Goal: Find contact information: Find contact information

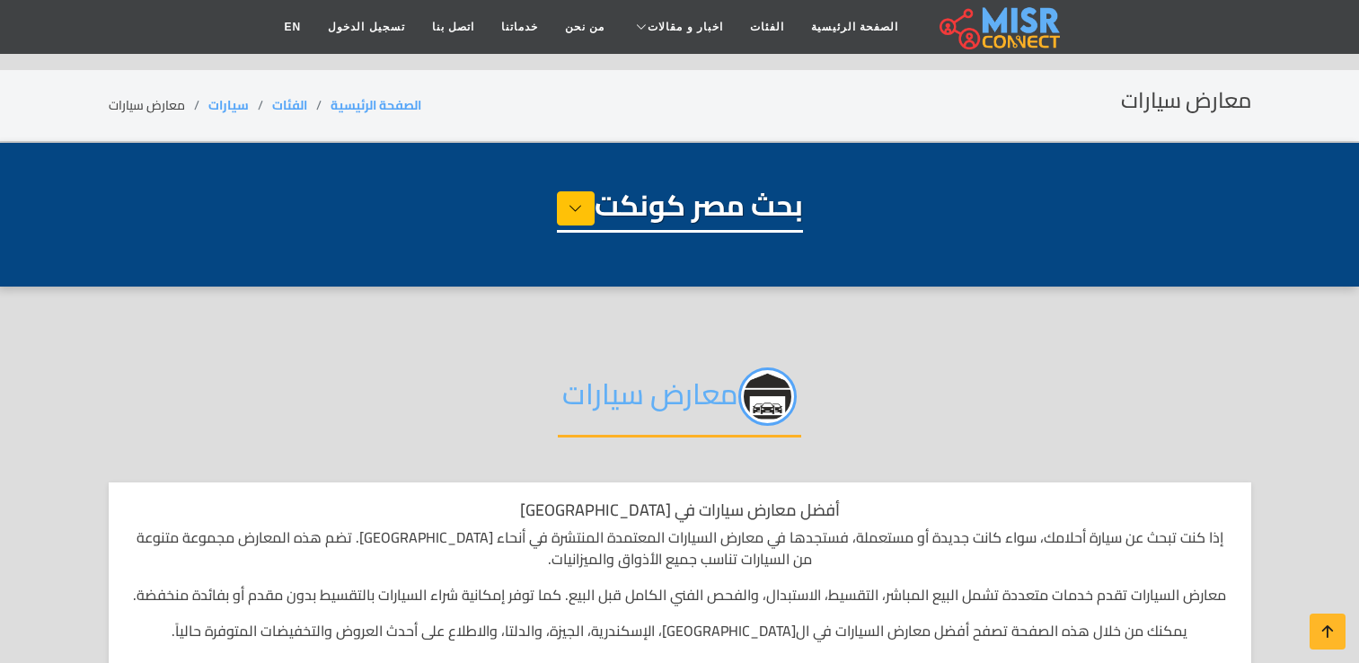
select select "****"
select select "**********"
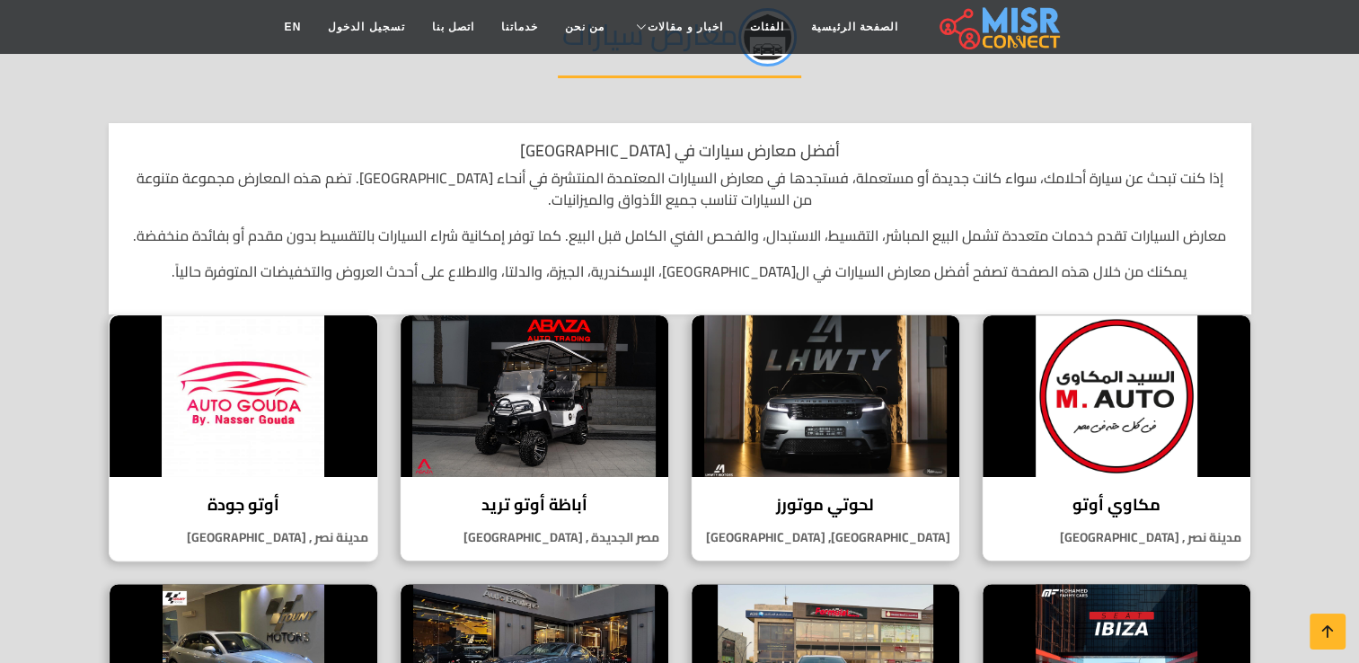
click at [244, 505] on h4 "أوتو جودة" at bounding box center [243, 505] width 241 height 20
click at [543, 398] on img at bounding box center [535, 396] width 268 height 162
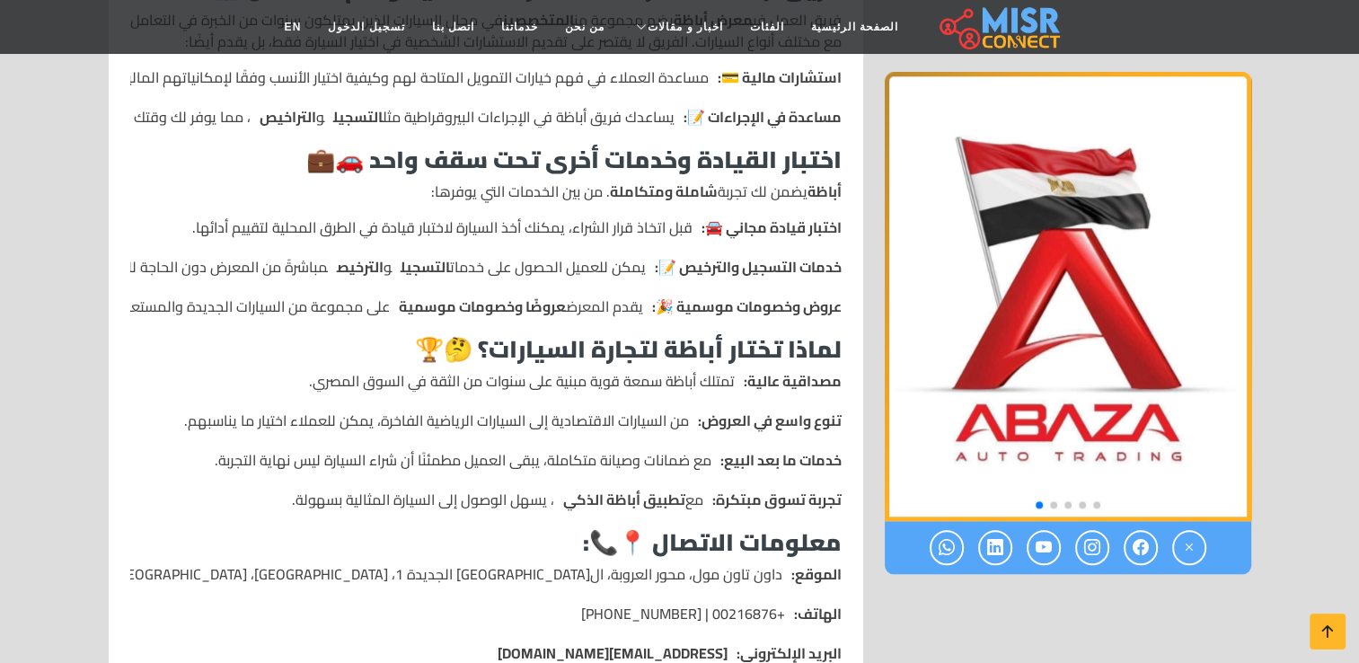
scroll to position [1796, 0]
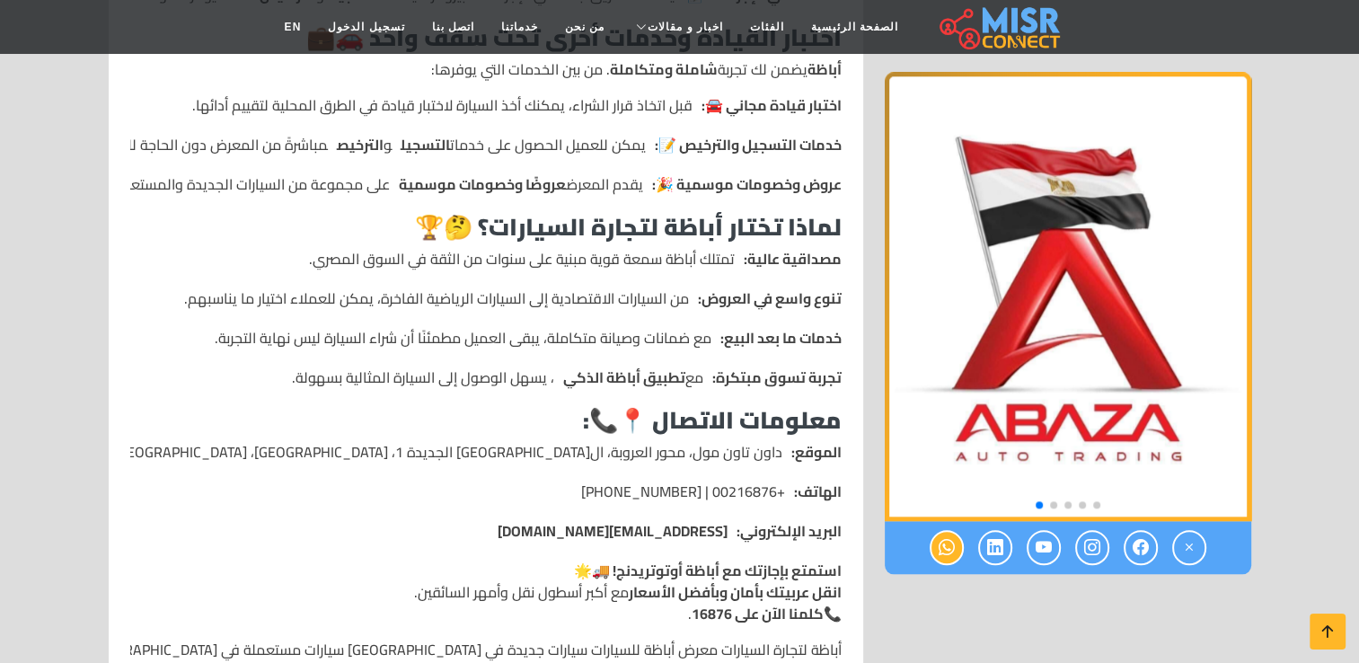
click at [944, 556] on icon at bounding box center [947, 548] width 16 height 30
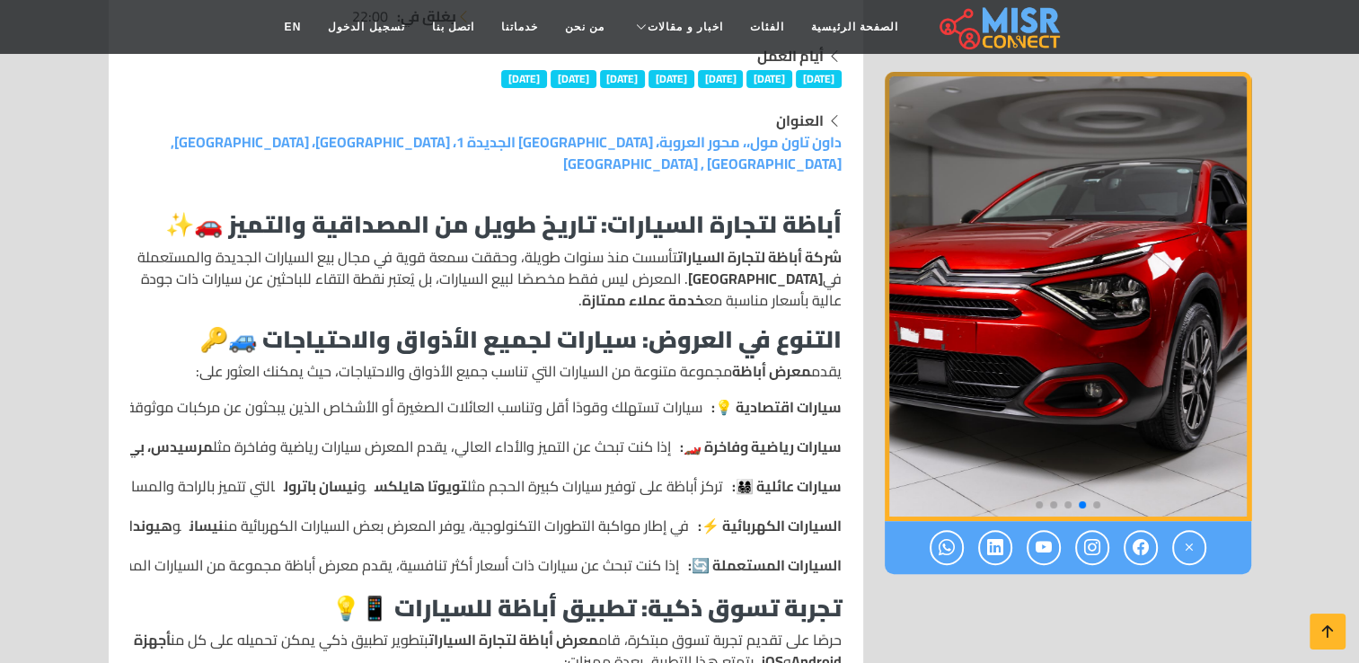
scroll to position [449, 0]
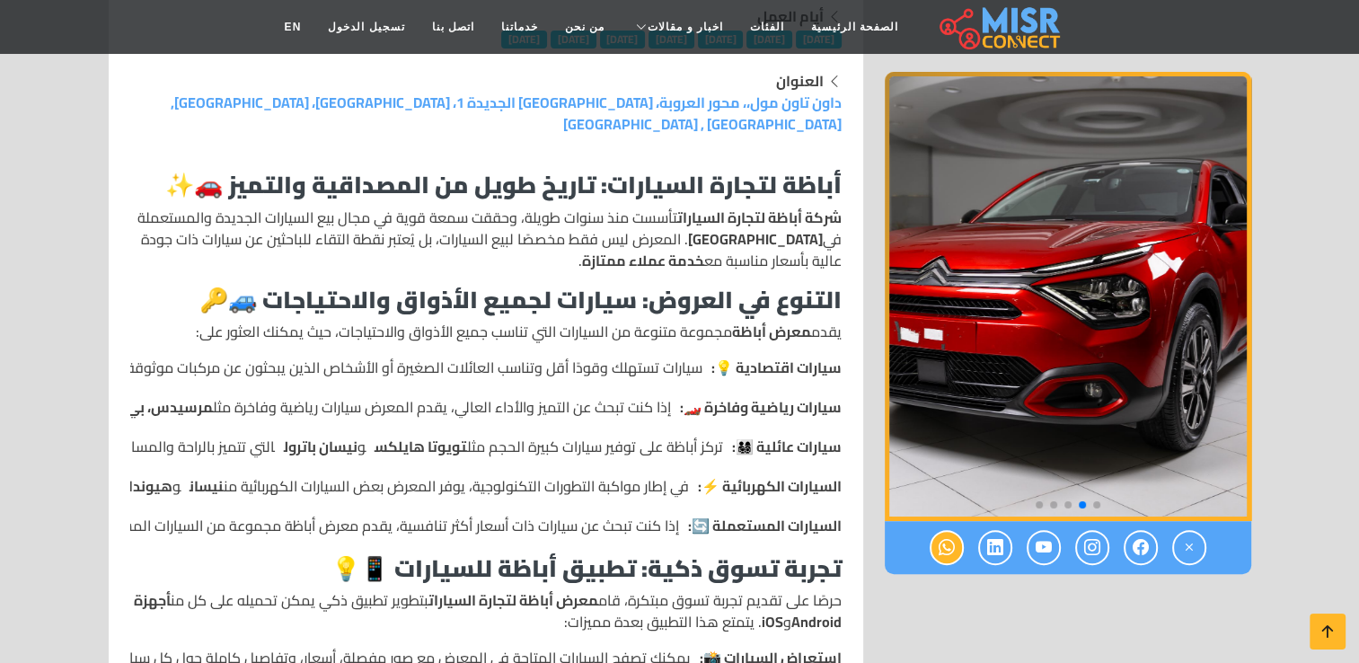
click at [946, 543] on icon at bounding box center [947, 548] width 16 height 30
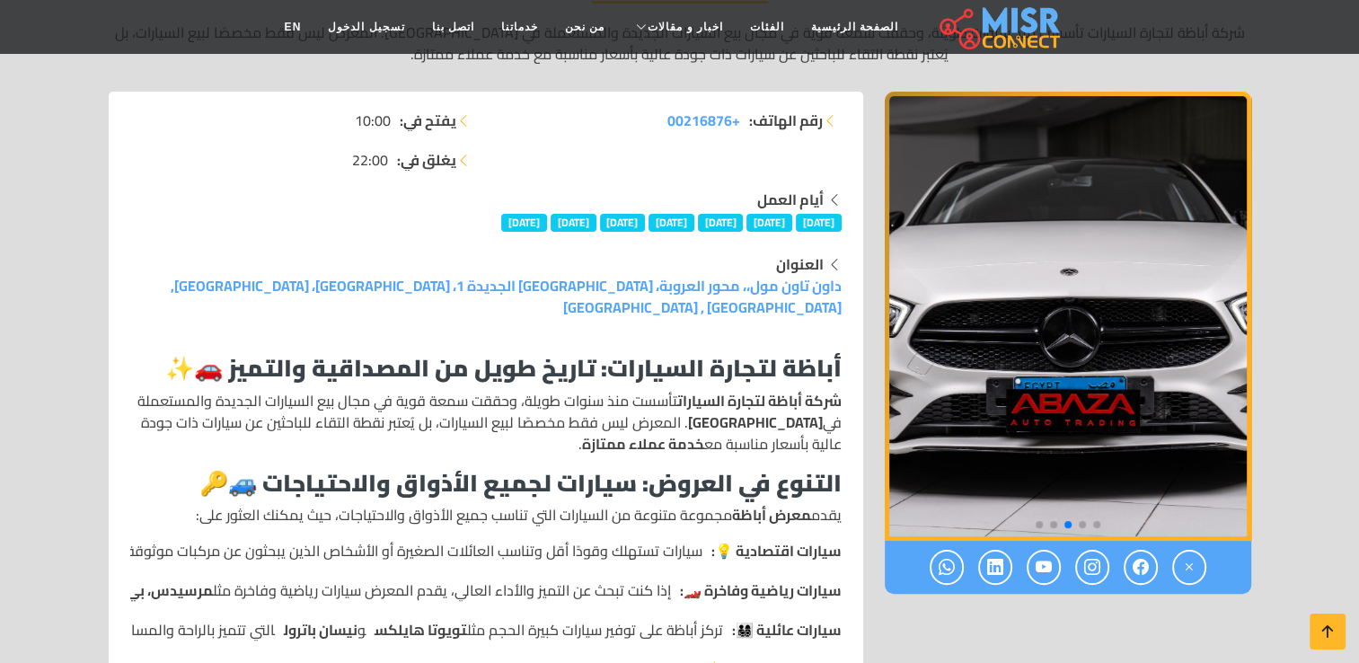
scroll to position [269, 0]
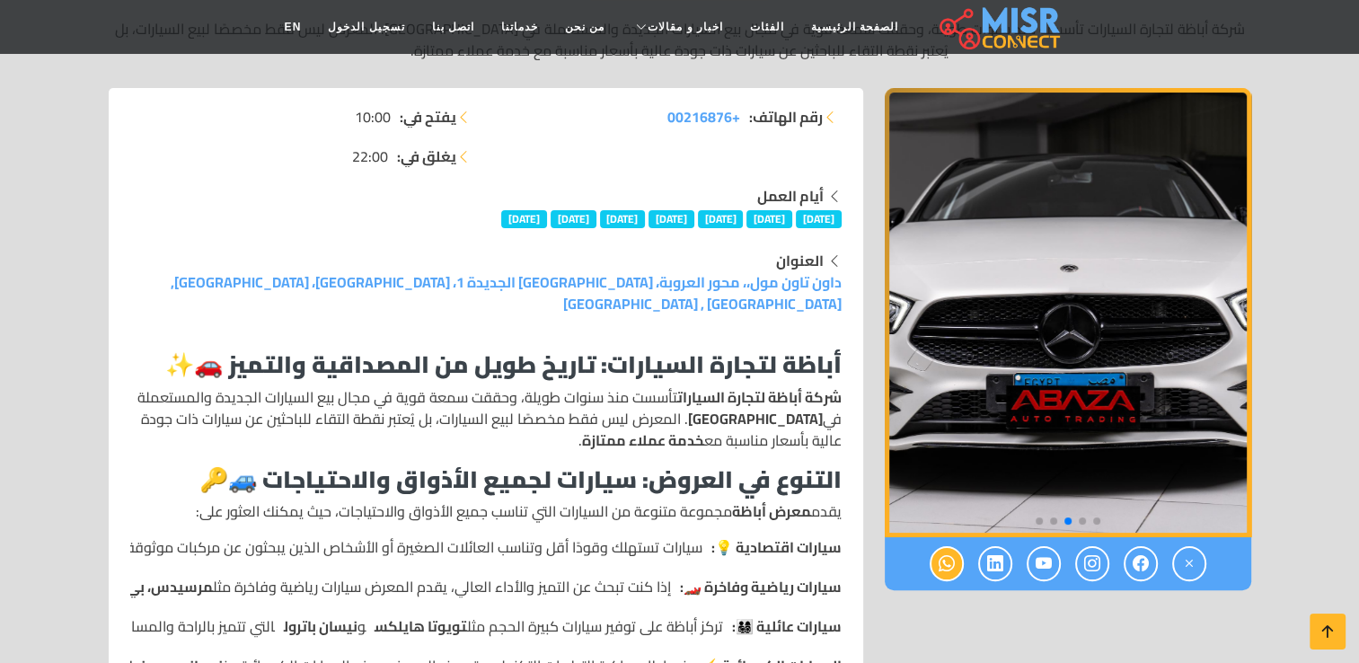
click at [955, 561] on icon at bounding box center [947, 564] width 16 height 30
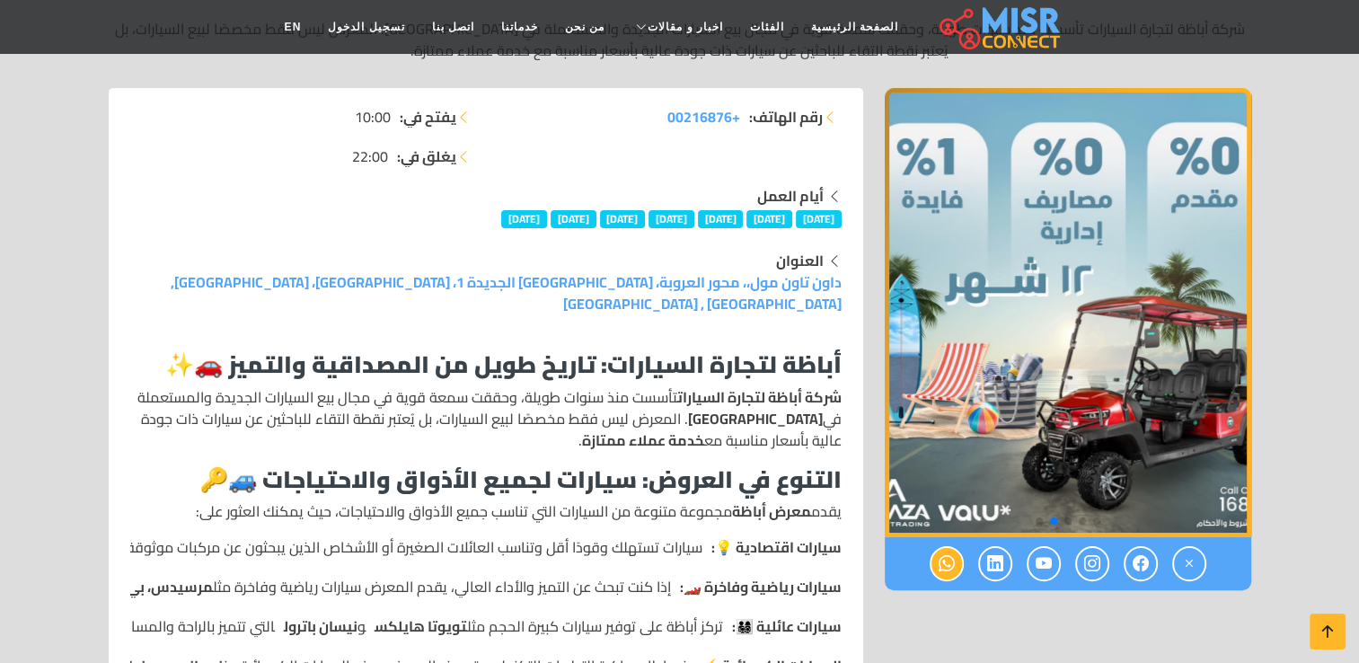
click at [936, 555] on link at bounding box center [947, 563] width 34 height 35
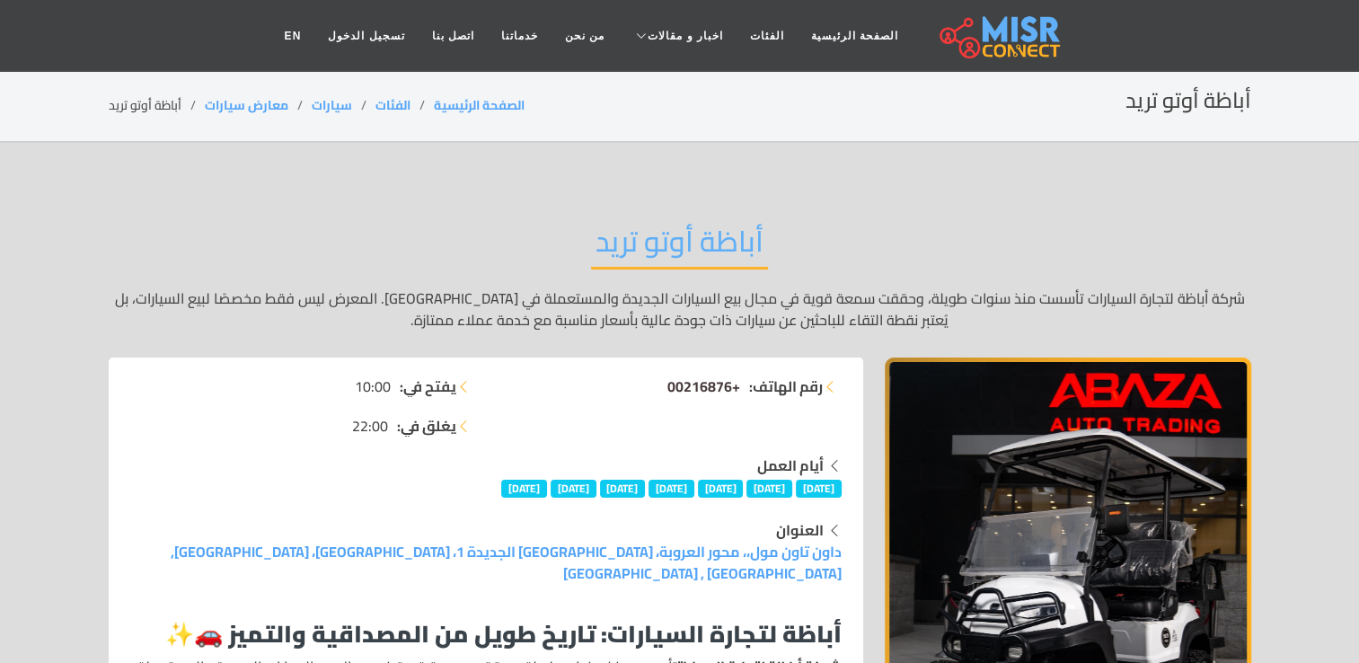
click at [723, 379] on span "+00216876" at bounding box center [703, 386] width 73 height 27
